Goal: Transaction & Acquisition: Purchase product/service

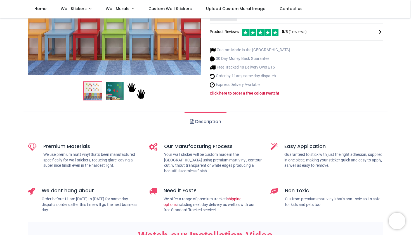
scroll to position [159, 0]
click at [211, 111] on link "Description" at bounding box center [205, 121] width 42 height 20
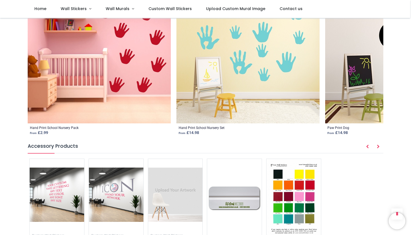
scroll to position [742, 0]
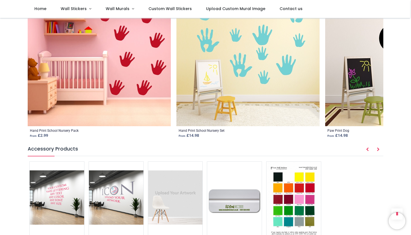
click at [376, 147] on icon "Next" at bounding box center [377, 149] width 3 height 4
click at [378, 147] on icon "Next" at bounding box center [377, 149] width 3 height 4
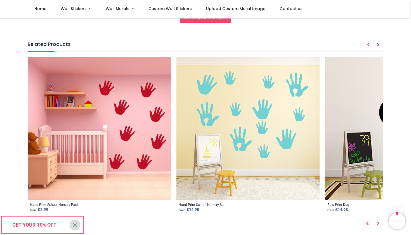
scroll to position [676, 0]
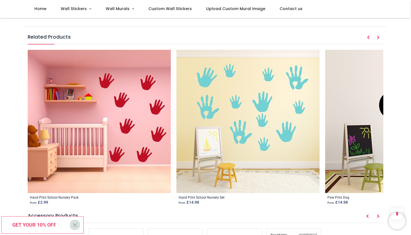
click at [377, 214] on icon "Next" at bounding box center [377, 216] width 3 height 4
click at [366, 214] on icon "Prev" at bounding box center [367, 216] width 3 height 4
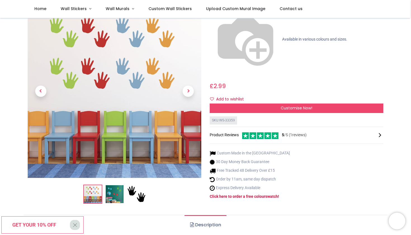
scroll to position [58, 0]
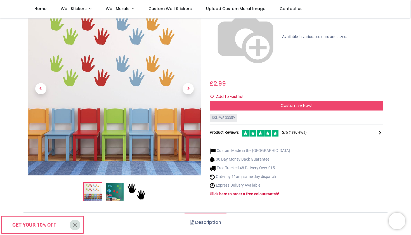
click at [114, 182] on img at bounding box center [115, 191] width 18 height 18
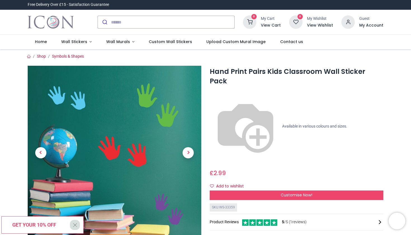
scroll to position [0, 0]
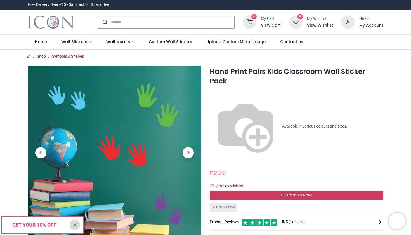
click at [228, 190] on div "Customise Now!" at bounding box center [295, 194] width 173 height 9
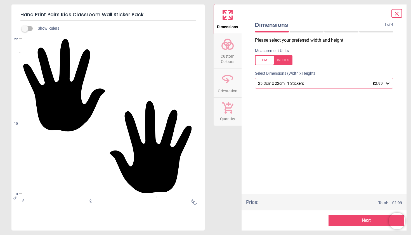
click at [262, 83] on div "25.3cm x 22cm : 1 Stickers £2.99" at bounding box center [321, 83] width 128 height 5
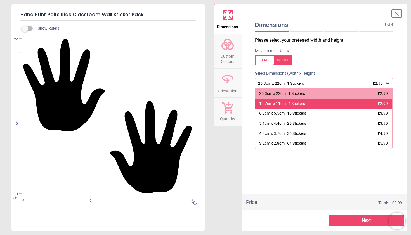
click at [260, 107] on div "12.7cm x 11cm : 4 Stickers £2.99" at bounding box center [323, 104] width 137 height 10
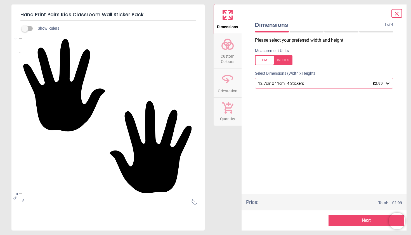
click at [349, 220] on button "Next" at bounding box center [366, 219] width 76 height 11
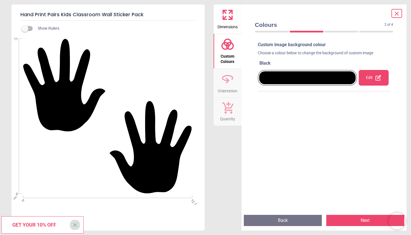
click at [308, 80] on div at bounding box center [307, 77] width 97 height 13
